Goal: Task Accomplishment & Management: Complete application form

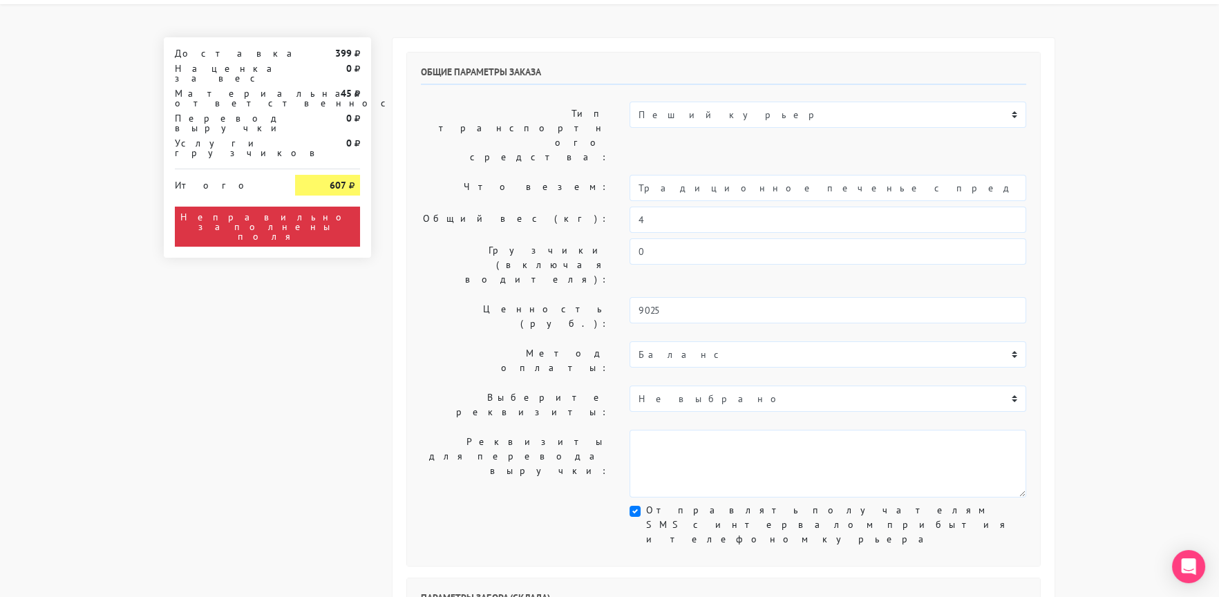
scroll to position [68, 0]
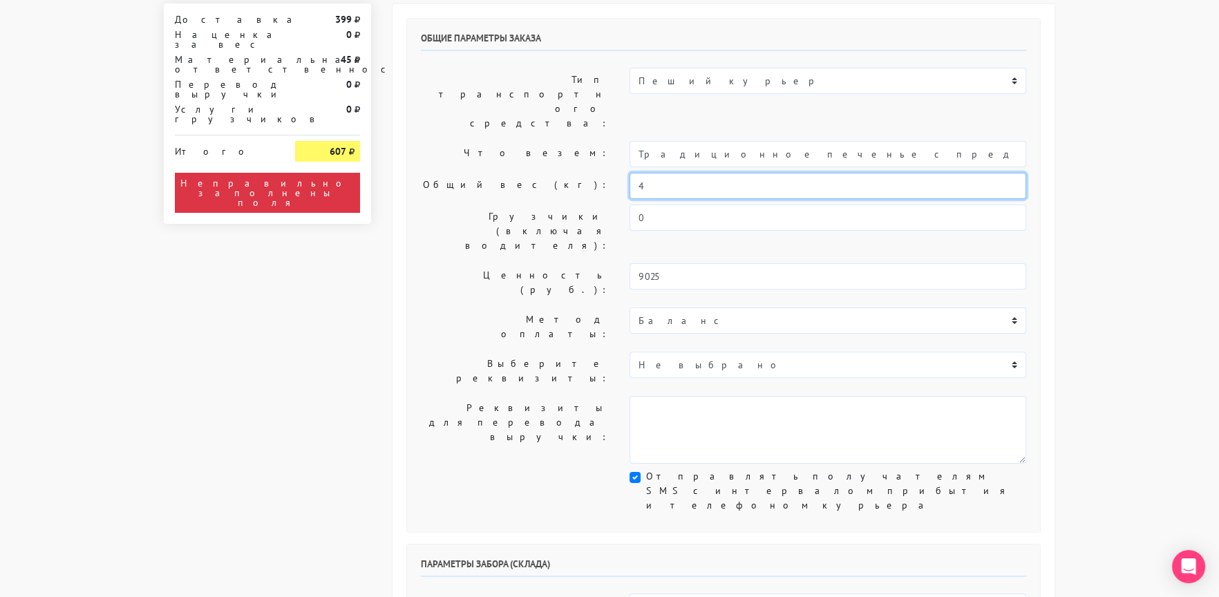
drag, startPoint x: 630, startPoint y: 147, endPoint x: 609, endPoint y: 149, distance: 21.6
click at [609, 173] on div "Общий вес (кг): 4" at bounding box center [724, 186] width 626 height 26
click at [760, 141] on input "Традиционное печенье с предсказаниями (универсальные предсказания)" at bounding box center [828, 154] width 397 height 26
click at [632, 141] on input "Традиционное печенье с предсказаниями (универсальные предсказания)" at bounding box center [828, 154] width 397 height 26
drag, startPoint x: 823, startPoint y: 112, endPoint x: 751, endPoint y: 113, distance: 71.2
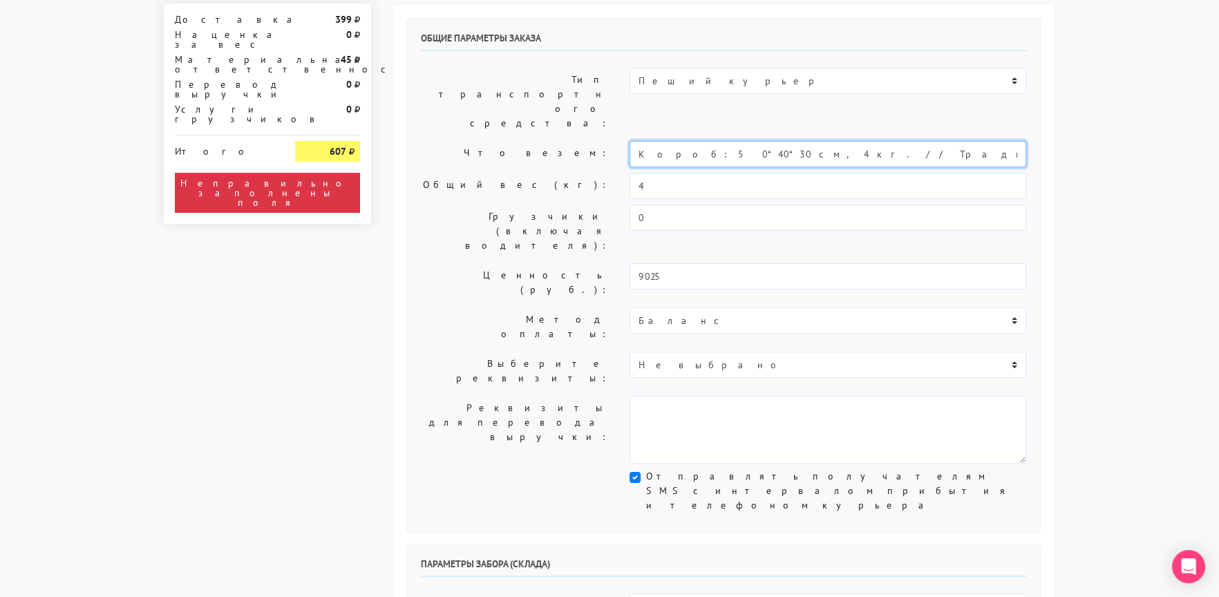
click at [751, 141] on input "Короб: 50*40*30 см, 4 кг. // Традиционное печенье с предсказаниями (универсальн…" at bounding box center [828, 154] width 397 height 26
type input "Короб: 50*40*30 см, 4 кг. // Печенье с предсказаниями (универсальные предсказан…"
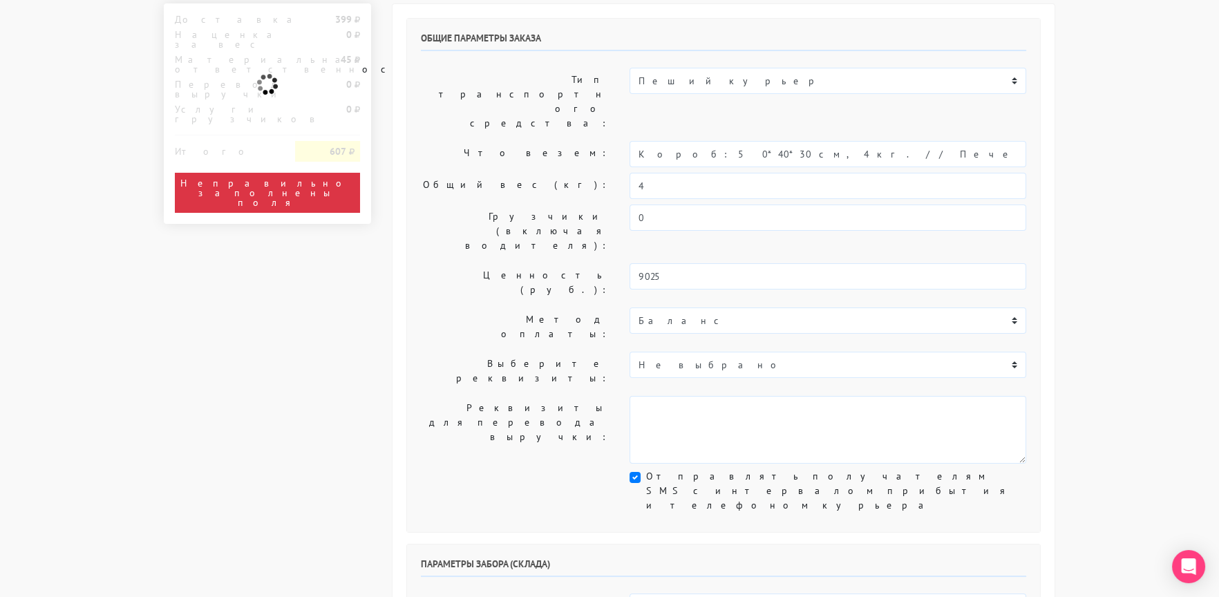
click at [541, 173] on label "Общий вес (кг):" at bounding box center [515, 186] width 209 height 26
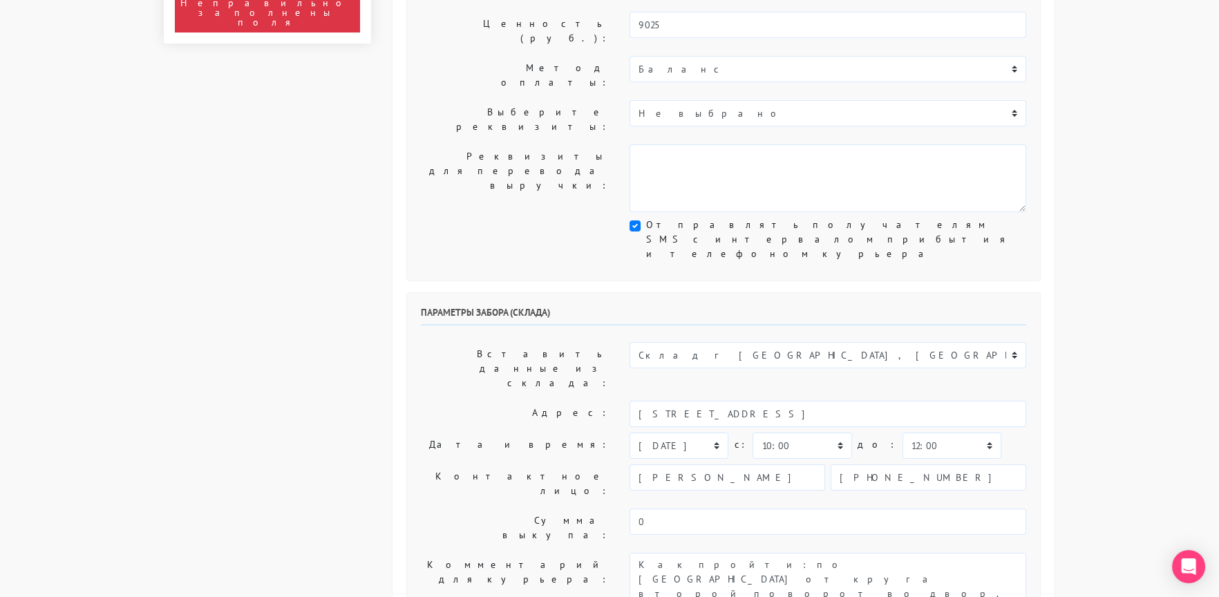
scroll to position [345, 0]
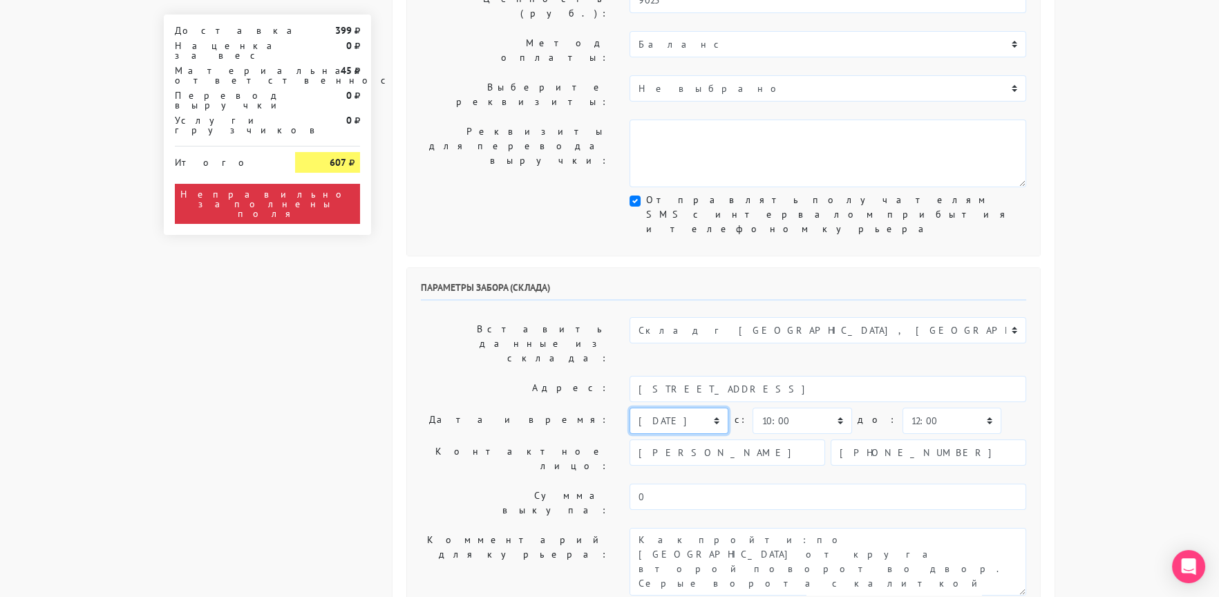
click at [652, 408] on select "[DATE] [DATE] [DATE] [DATE] [DATE] [DATE] [DATE] [DATE] [DATE]" at bounding box center [679, 421] width 99 height 26
select select "[DATE]"
click at [630, 408] on select "[DATE] [DATE] [DATE] [DATE] [DATE] [DATE] [DATE] [DATE] [DATE]" at bounding box center [679, 421] width 99 height 26
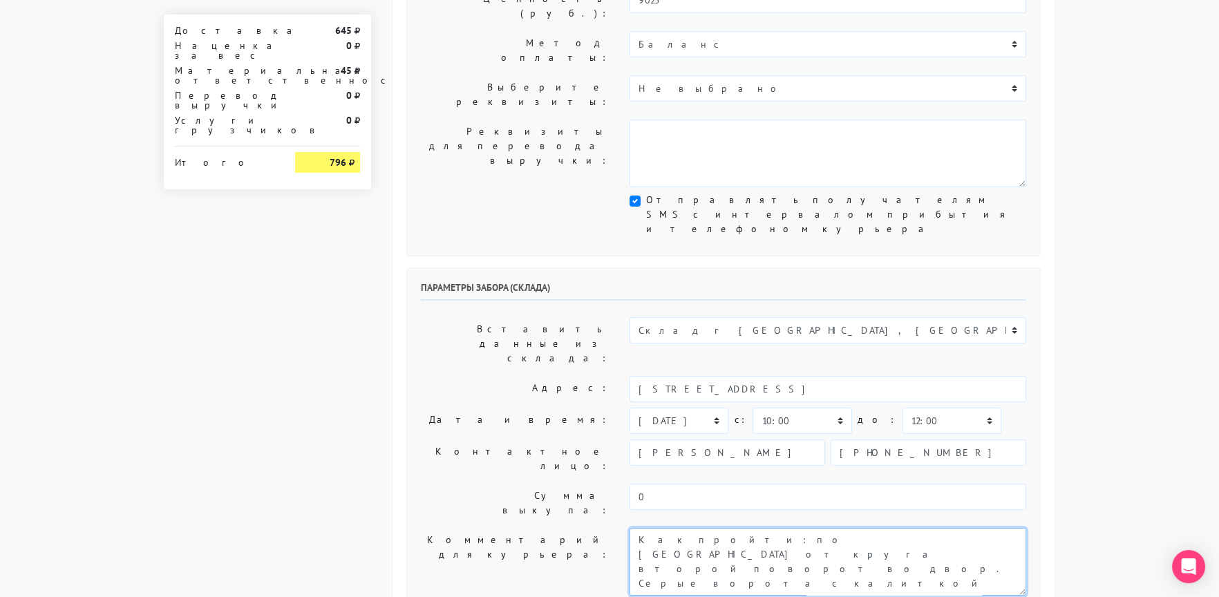
click at [633, 528] on textarea "Как пройти: по [GEOGRAPHIC_DATA] от круга второй поворот во двор. Серые ворота …" at bounding box center [828, 562] width 397 height 68
type textarea "Заказ 30550. Как пройти: по [GEOGRAPHIC_DATA] от круга второй поворот во двор. …"
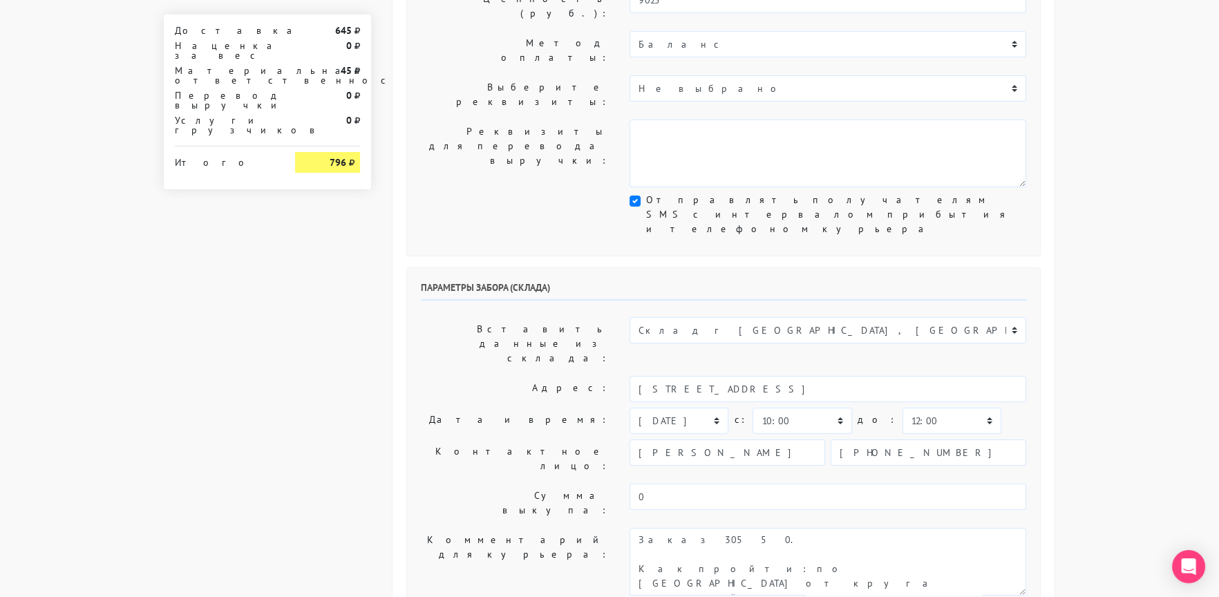
click at [494, 440] on label "Контактное лицо:" at bounding box center [515, 459] width 209 height 39
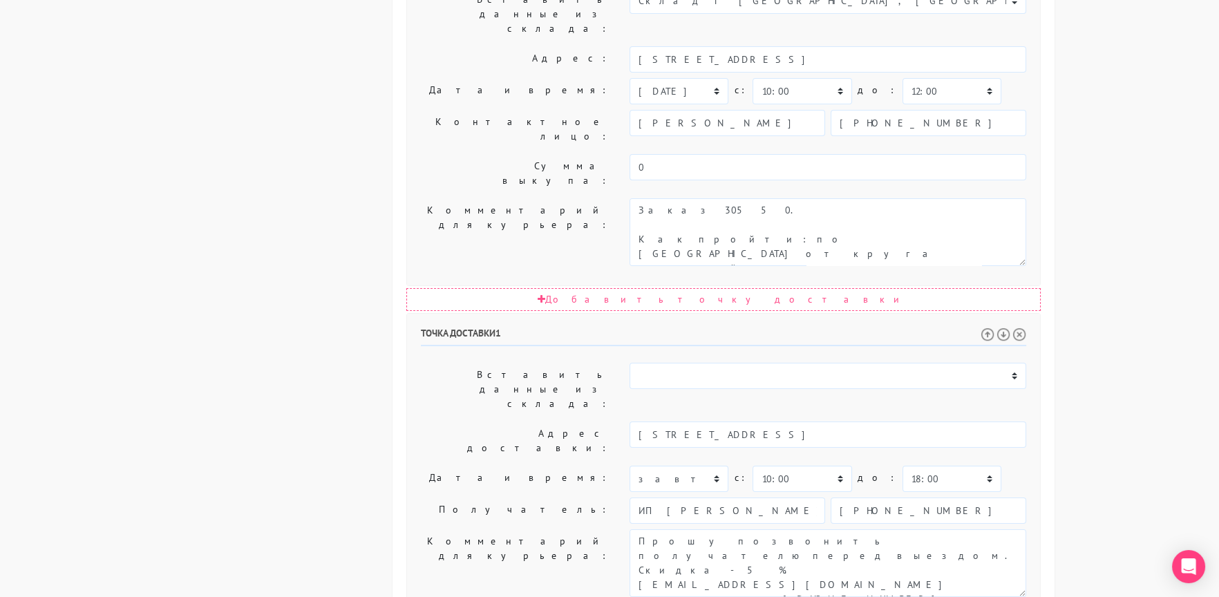
scroll to position [675, 0]
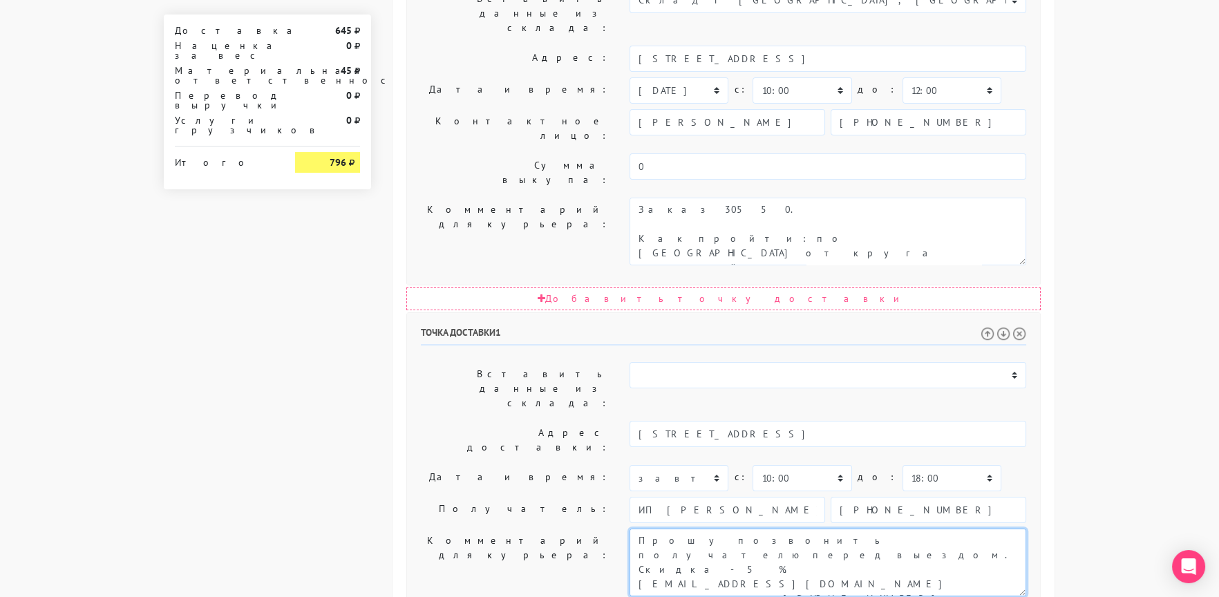
drag, startPoint x: 831, startPoint y: 315, endPoint x: 816, endPoint y: 341, distance: 29.4
click at [816, 529] on textarea "Прошу позвонить получателю перед выездом. Скидка - 5 %. [EMAIL_ADDRESS][DOMAIN_…" at bounding box center [828, 563] width 397 height 68
drag, startPoint x: 713, startPoint y: 330, endPoint x: 843, endPoint y: 354, distance: 131.5
click at [843, 529] on textarea "Прошу позвонить получателю перед выездом. Скидка - 5 %. [EMAIL_ADDRESS][DOMAIN_…" at bounding box center [828, 563] width 397 height 68
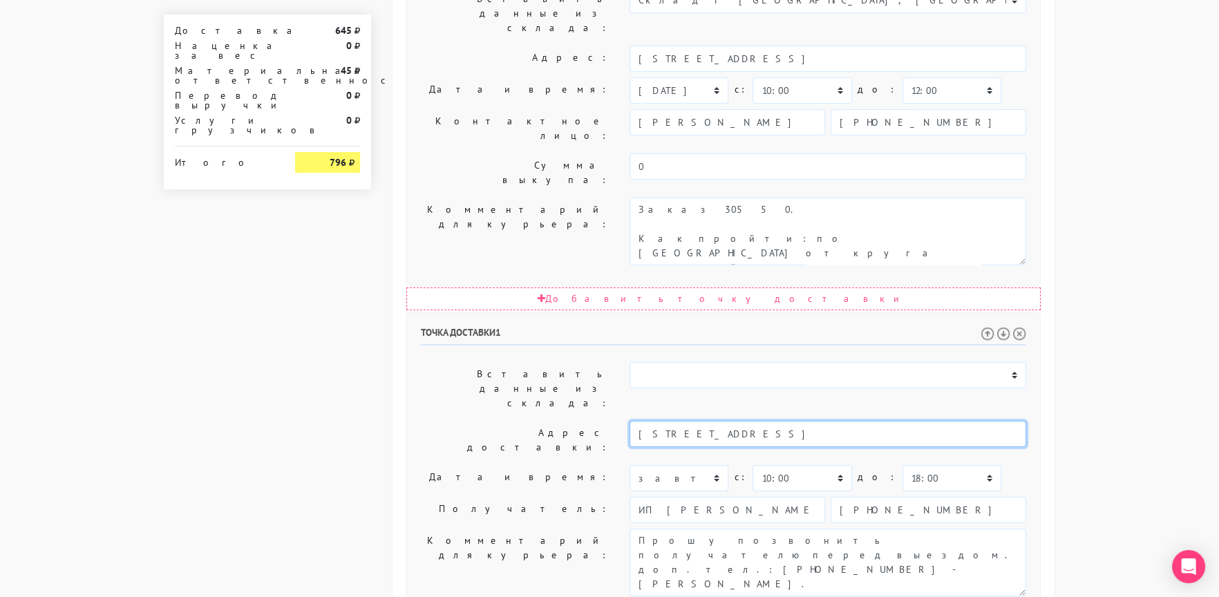
click at [773, 421] on input "[STREET_ADDRESS]" at bounding box center [828, 434] width 397 height 26
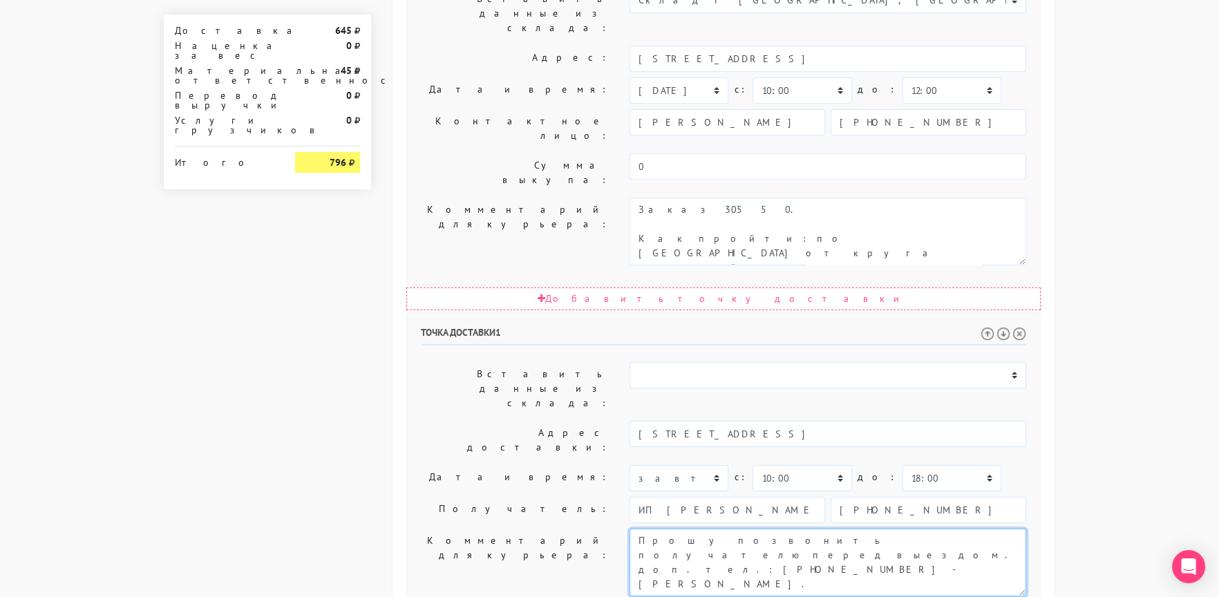
click at [1006, 529] on textarea "Прошу позвонить получателю перед выездом. Скидка - 5 %. [EMAIL_ADDRESS][DOMAIN_…" at bounding box center [828, 563] width 397 height 68
paste textarea "[STREET_ADDRESS]"
type textarea "Прошу позвонить получателю перед выездом. доп. тел.: [PHONE_NUMBER] - [PERSON_N…"
click at [447, 497] on label "Получатель:" at bounding box center [515, 510] width 209 height 26
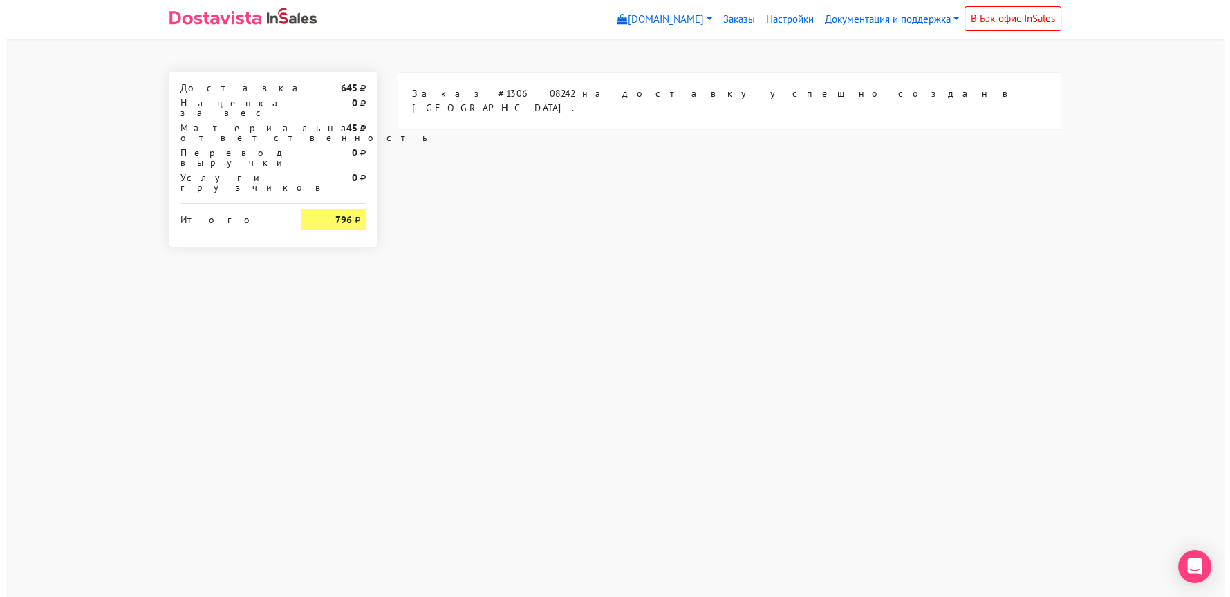
scroll to position [0, 0]
